Goal: Navigation & Orientation: Locate item on page

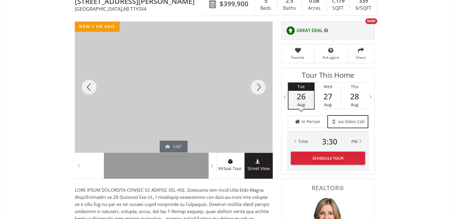
scroll to position [32, 0]
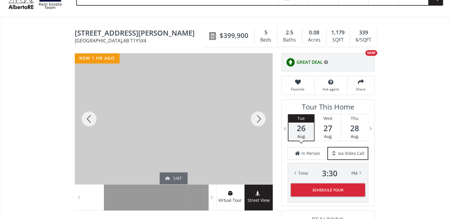
click at [260, 119] on div at bounding box center [258, 118] width 28 height 131
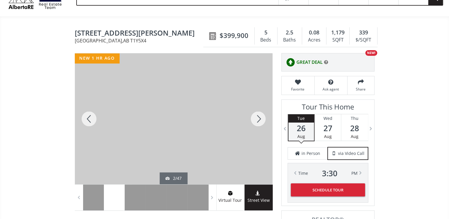
click at [260, 119] on div at bounding box center [258, 118] width 28 height 131
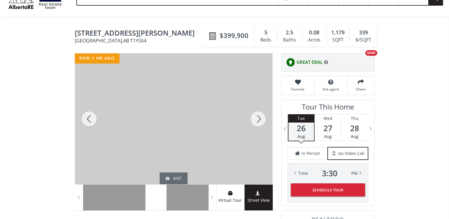
click at [260, 119] on div at bounding box center [258, 118] width 28 height 131
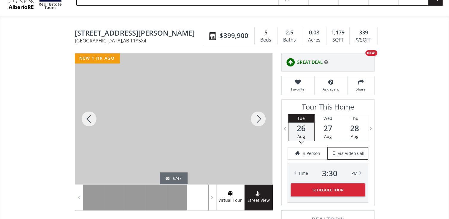
click at [260, 119] on div at bounding box center [258, 118] width 28 height 131
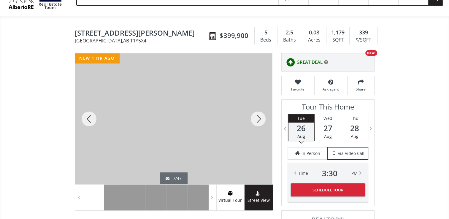
click at [260, 119] on div at bounding box center [258, 118] width 28 height 131
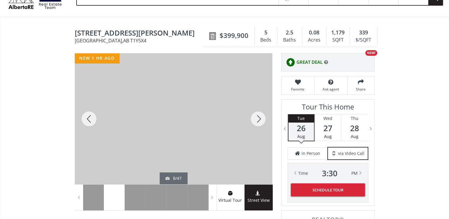
click at [260, 119] on div at bounding box center [258, 118] width 28 height 131
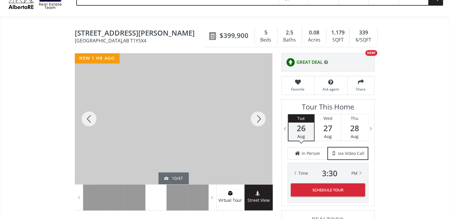
click at [260, 119] on div at bounding box center [258, 118] width 28 height 131
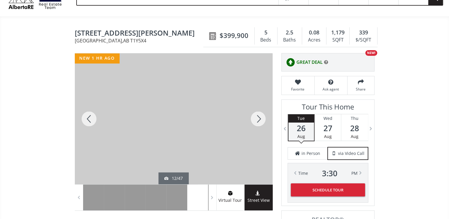
click at [260, 119] on div at bounding box center [258, 118] width 28 height 131
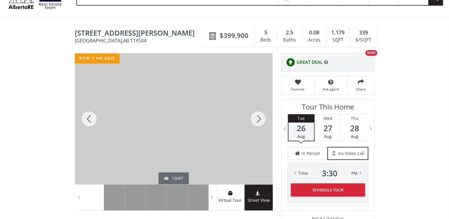
click at [260, 119] on div at bounding box center [258, 118] width 28 height 131
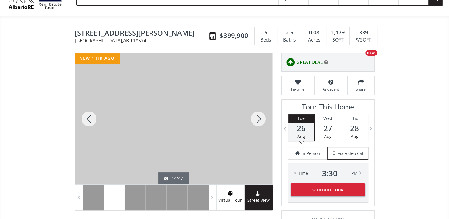
click at [260, 119] on div at bounding box center [258, 118] width 28 height 131
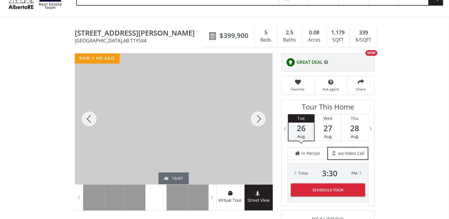
click at [260, 119] on div at bounding box center [258, 118] width 28 height 131
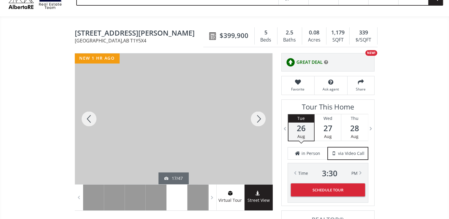
click at [260, 119] on div at bounding box center [258, 118] width 28 height 131
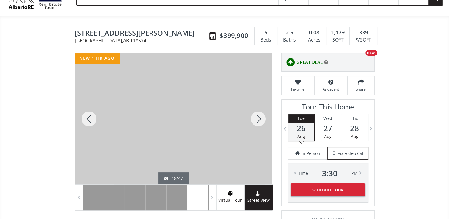
click at [260, 119] on div at bounding box center [258, 118] width 28 height 131
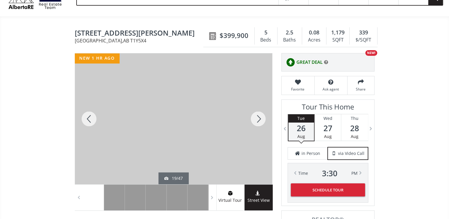
click at [260, 119] on div at bounding box center [258, 118] width 28 height 131
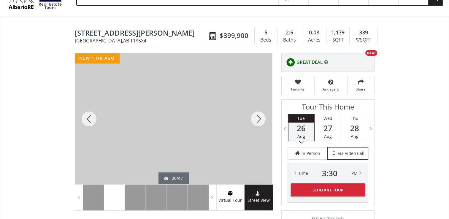
click at [260, 119] on div at bounding box center [258, 118] width 28 height 131
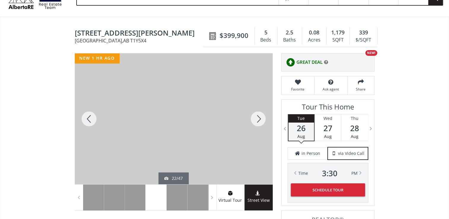
click at [260, 119] on div at bounding box center [258, 118] width 28 height 131
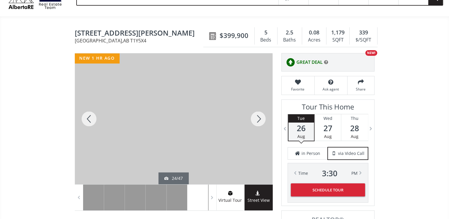
click at [260, 119] on div at bounding box center [258, 118] width 28 height 131
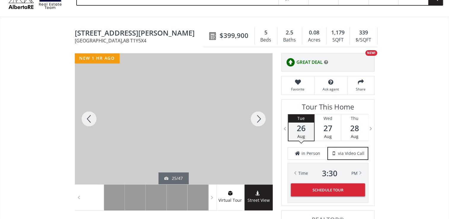
click at [260, 119] on div at bounding box center [258, 118] width 28 height 131
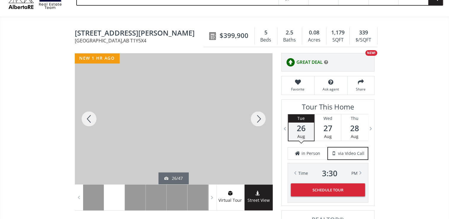
click at [260, 119] on div at bounding box center [258, 118] width 28 height 131
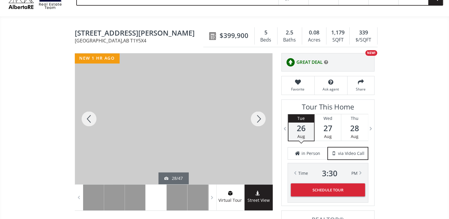
click at [260, 119] on div at bounding box center [258, 118] width 28 height 131
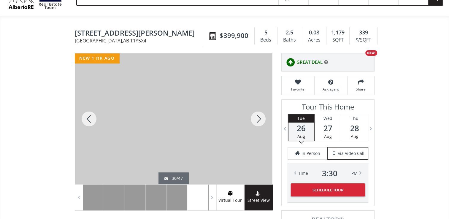
click at [260, 119] on div at bounding box center [258, 118] width 28 height 131
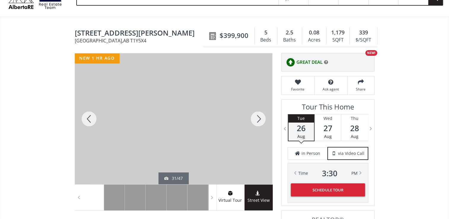
click at [260, 119] on div at bounding box center [258, 118] width 28 height 131
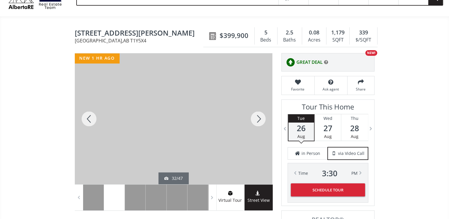
click at [259, 118] on div at bounding box center [258, 118] width 28 height 131
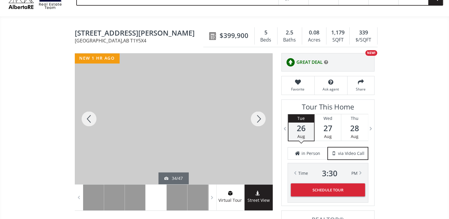
click at [259, 118] on div at bounding box center [258, 118] width 28 height 131
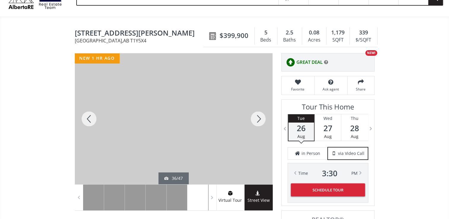
click at [259, 118] on div at bounding box center [258, 118] width 28 height 131
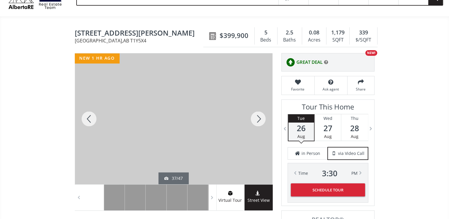
click at [259, 118] on div at bounding box center [258, 118] width 28 height 131
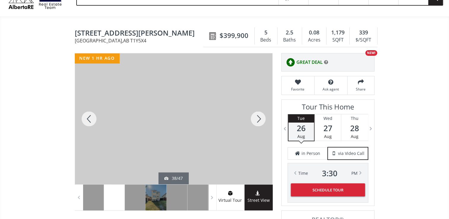
click at [259, 118] on div at bounding box center [258, 118] width 28 height 131
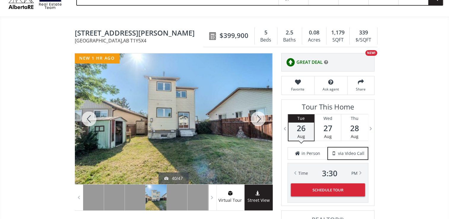
click at [259, 118] on div at bounding box center [258, 118] width 28 height 131
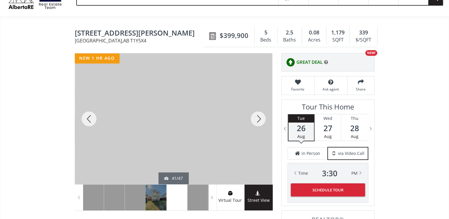
click at [259, 118] on div at bounding box center [258, 118] width 28 height 131
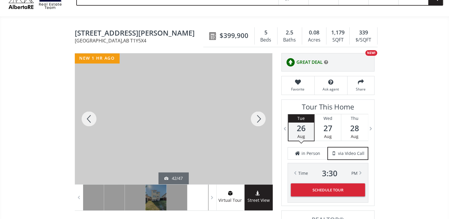
click at [259, 118] on div at bounding box center [258, 118] width 28 height 131
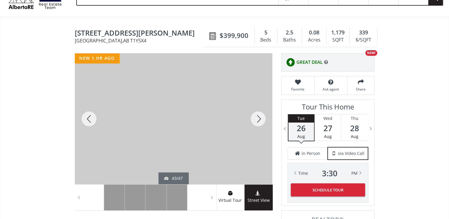
click at [259, 118] on div at bounding box center [258, 118] width 28 height 131
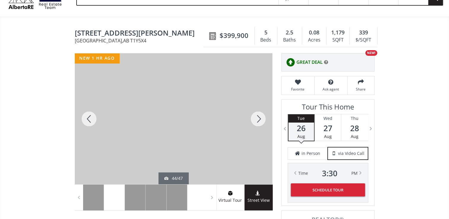
click at [259, 118] on div at bounding box center [258, 118] width 28 height 131
